Goal: Task Accomplishment & Management: Manage account settings

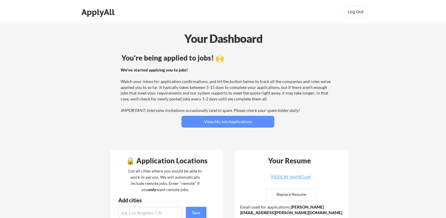
click at [295, 193] on input "file" at bounding box center [291, 194] width 50 height 11
type input "C:\fakepath\[PERSON_NAME].pdf"
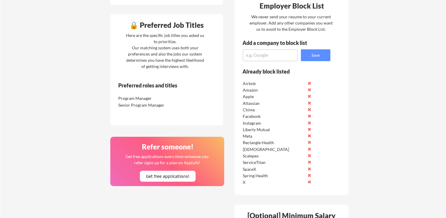
scroll to position [270, 0]
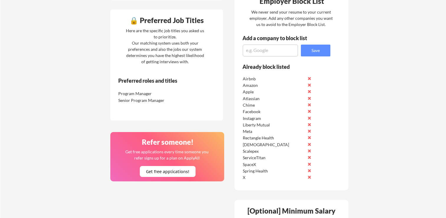
click at [277, 55] on textarea at bounding box center [270, 51] width 55 height 12
click at [62, 39] on div "Your Dashboard You're being applied to jobs! 🙌 We've started applying you to jo…" at bounding box center [223, 87] width 446 height 667
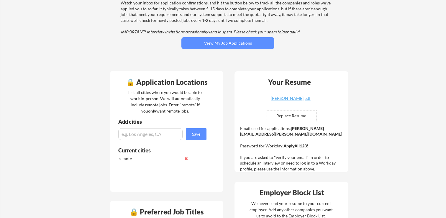
scroll to position [0, 0]
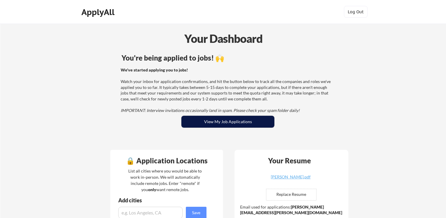
click at [221, 120] on button "View My Job Applications" at bounding box center [227, 122] width 93 height 12
